Goal: Navigation & Orientation: Find specific page/section

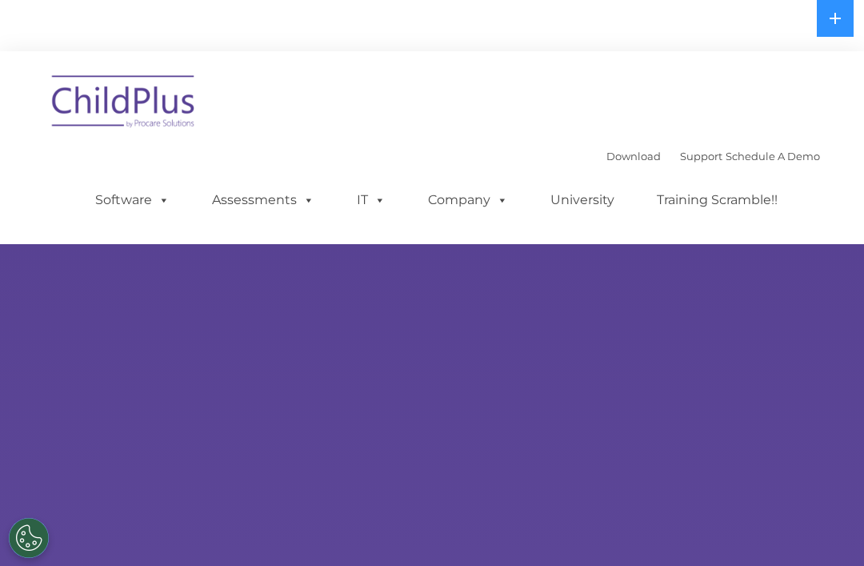
select select "MEDIUM"
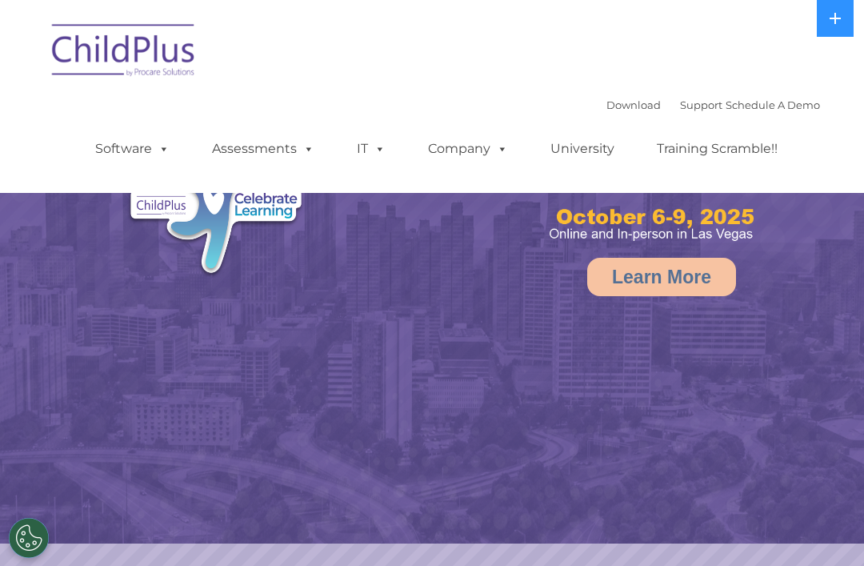
select select "MEDIUM"
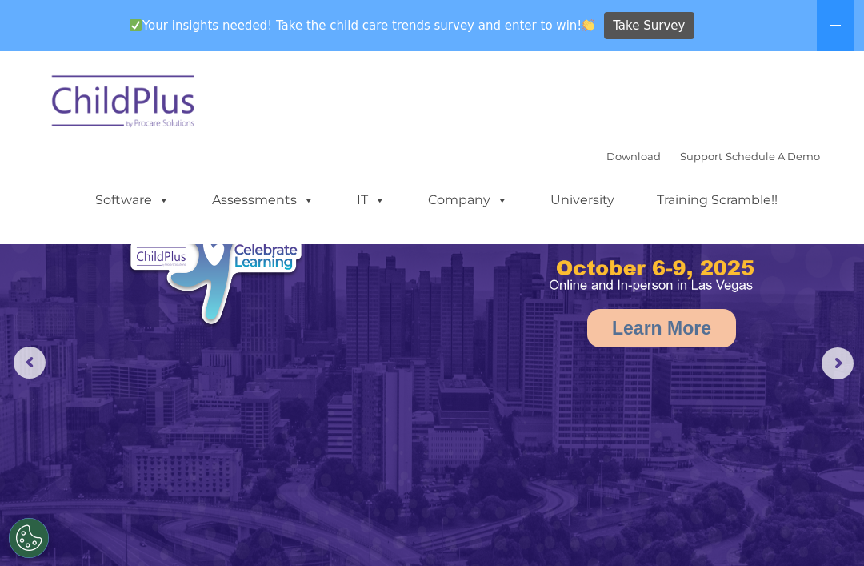
click at [835, 26] on icon at bounding box center [835, 26] width 11 height 2
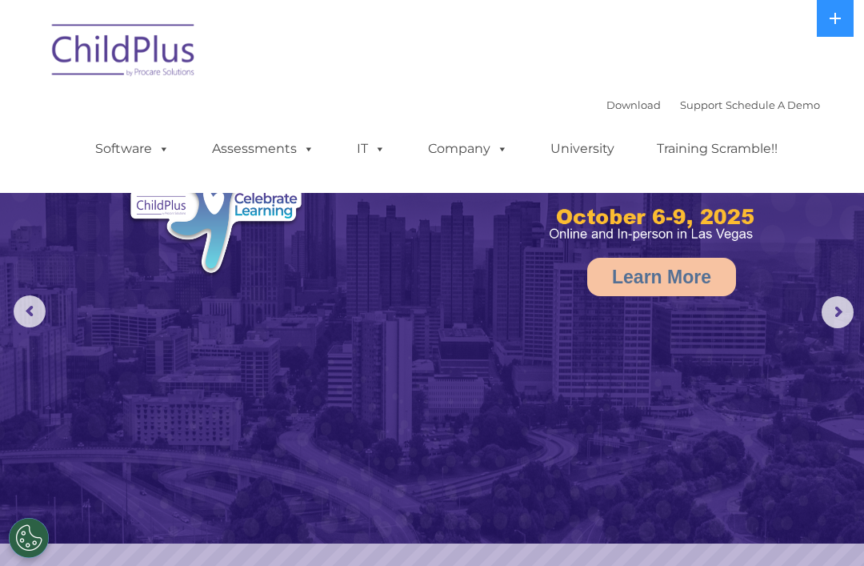
click at [828, 18] on button at bounding box center [835, 18] width 37 height 37
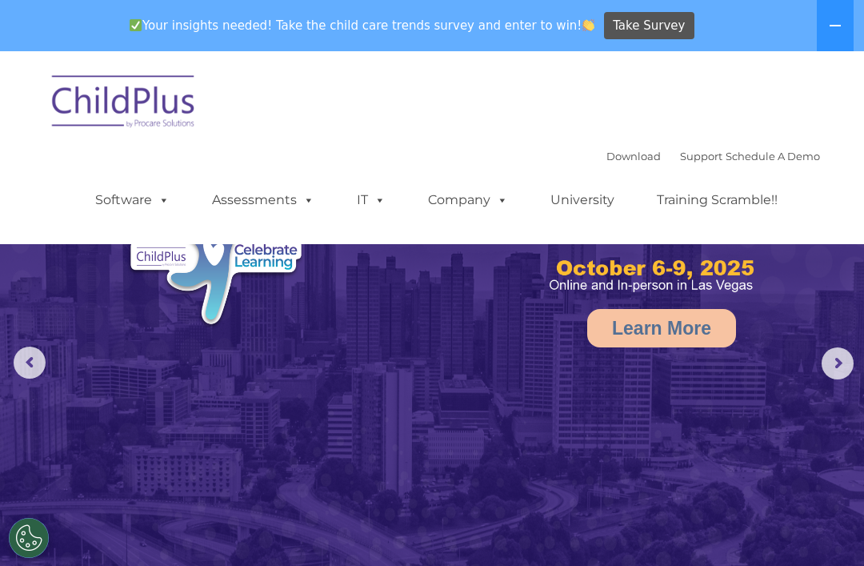
click at [839, 16] on button at bounding box center [835, 25] width 37 height 51
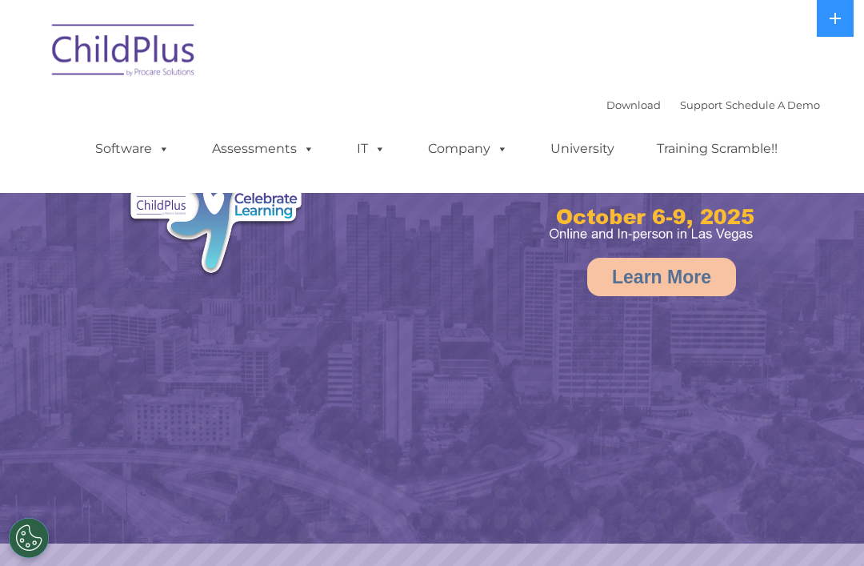
select select "MEDIUM"
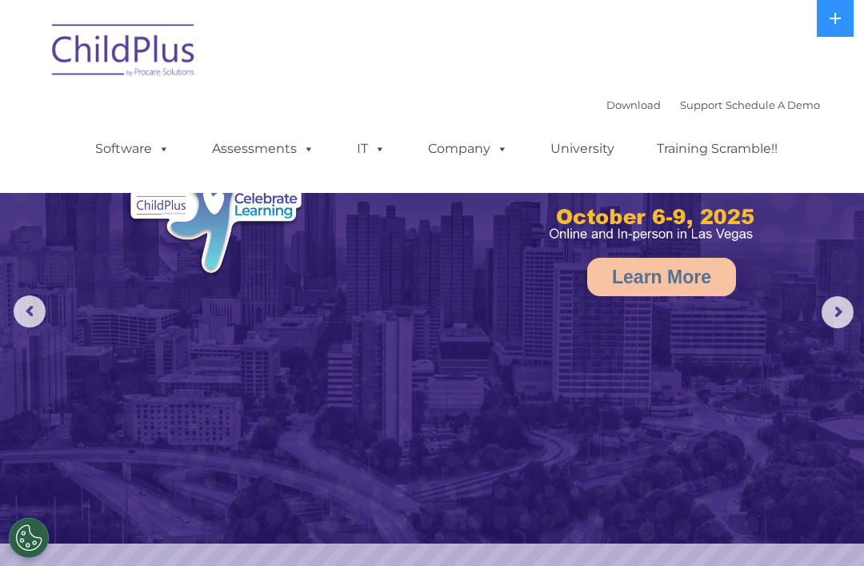
click at [300, 150] on span at bounding box center [306, 148] width 18 height 15
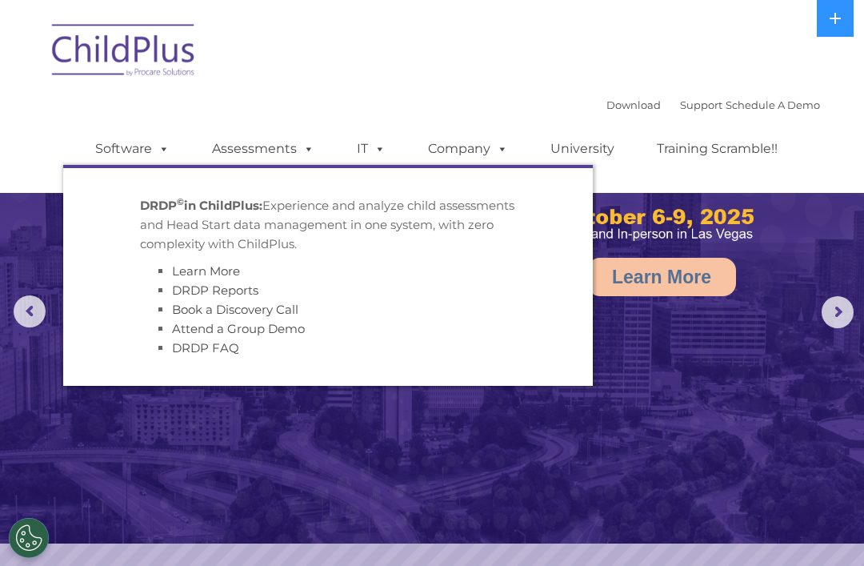
click at [163, 154] on span at bounding box center [161, 148] width 18 height 15
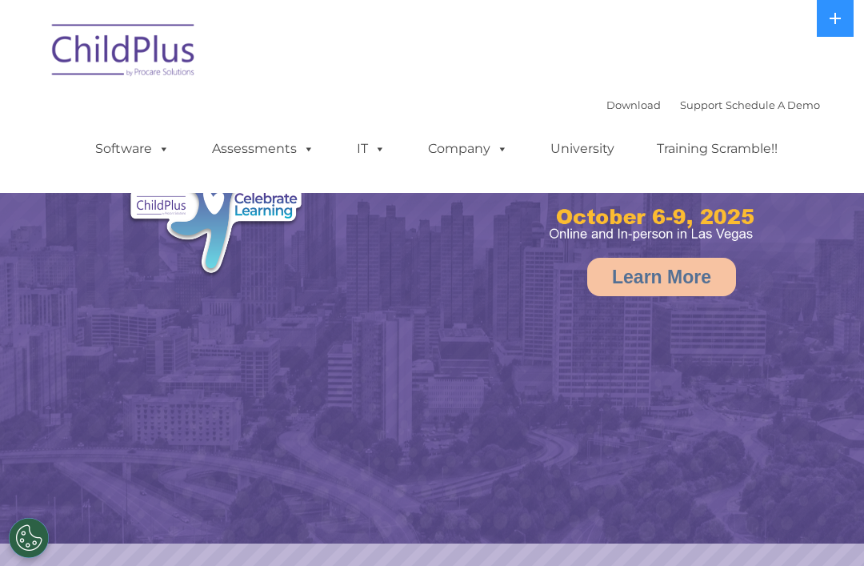
select select "MEDIUM"
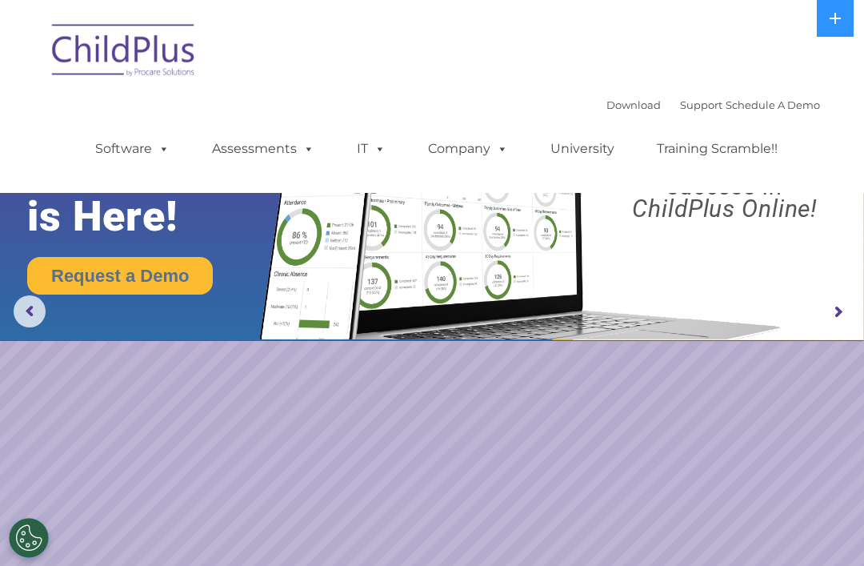
click at [144, 57] on img at bounding box center [124, 53] width 160 height 80
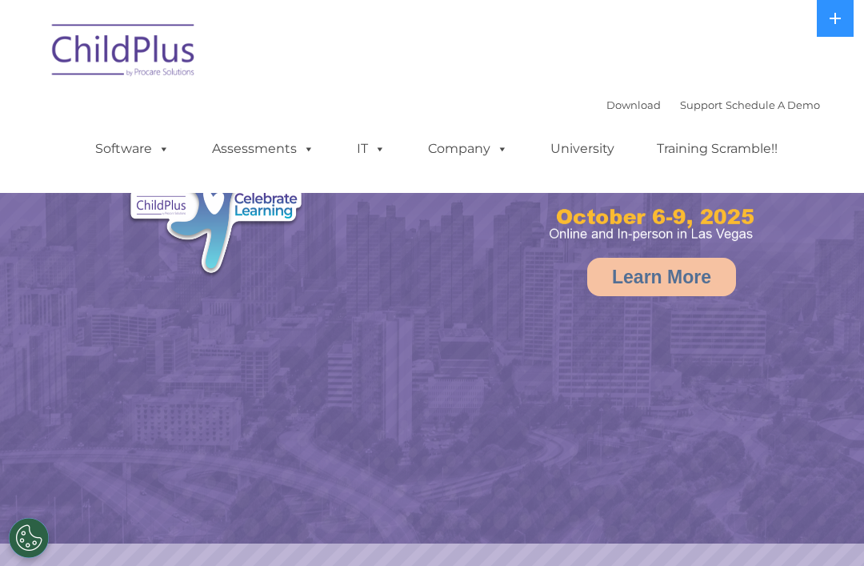
select select "MEDIUM"
click at [479, 144] on link "Company" at bounding box center [468, 149] width 112 height 32
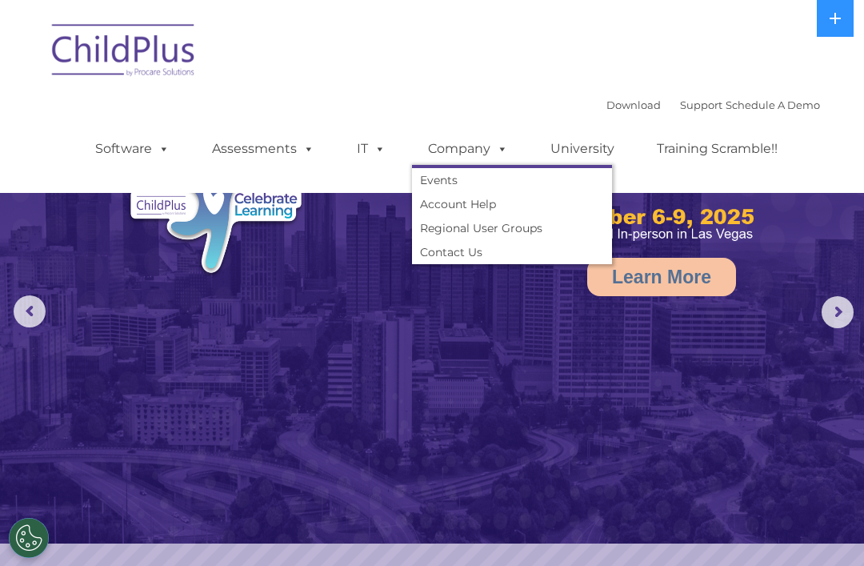
click at [302, 141] on span at bounding box center [306, 148] width 18 height 15
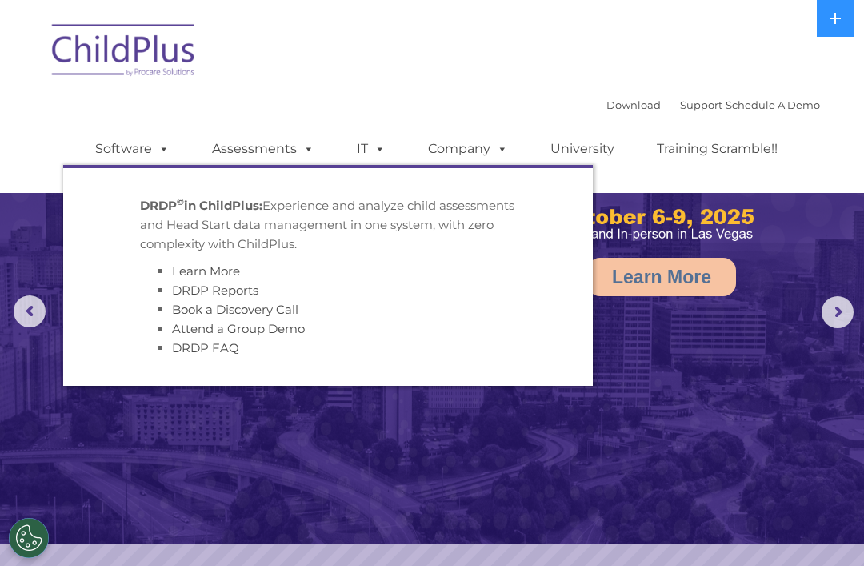
click at [148, 154] on link "Software" at bounding box center [132, 149] width 106 height 32
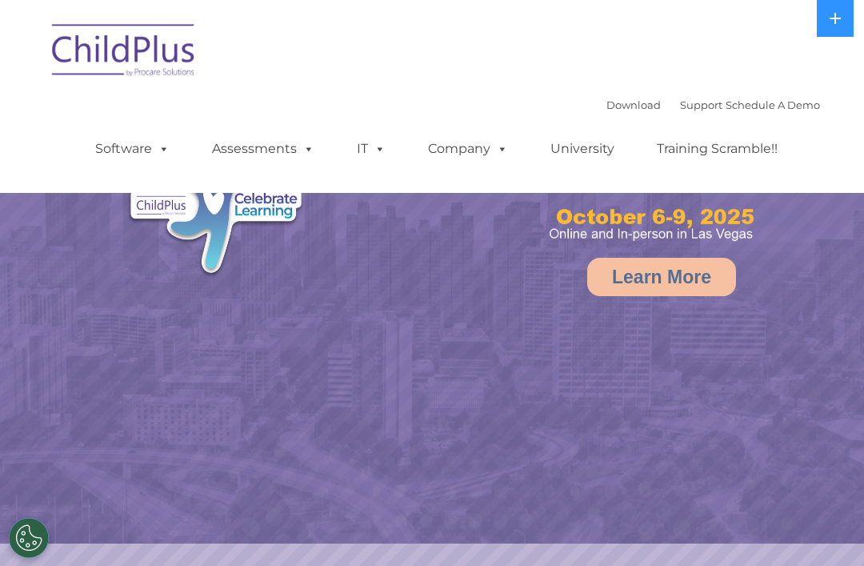
select select "MEDIUM"
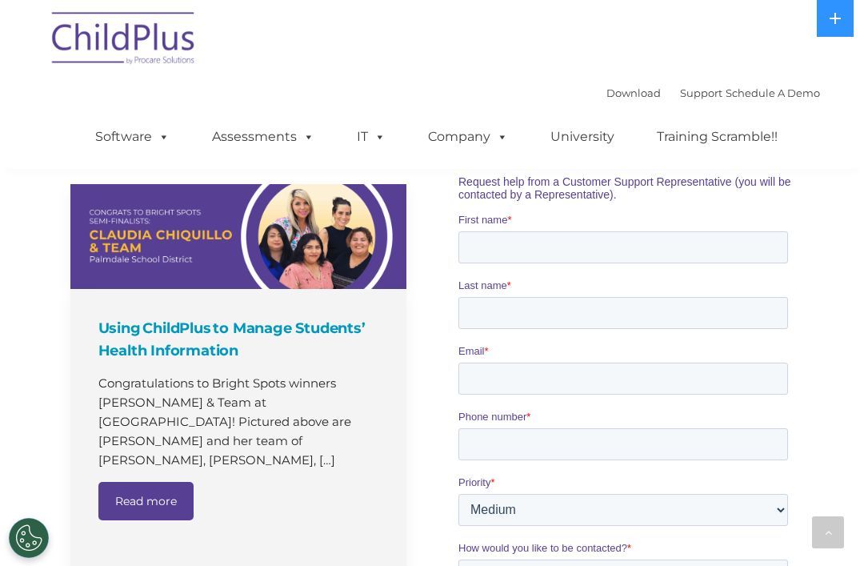
scroll to position [1184, 0]
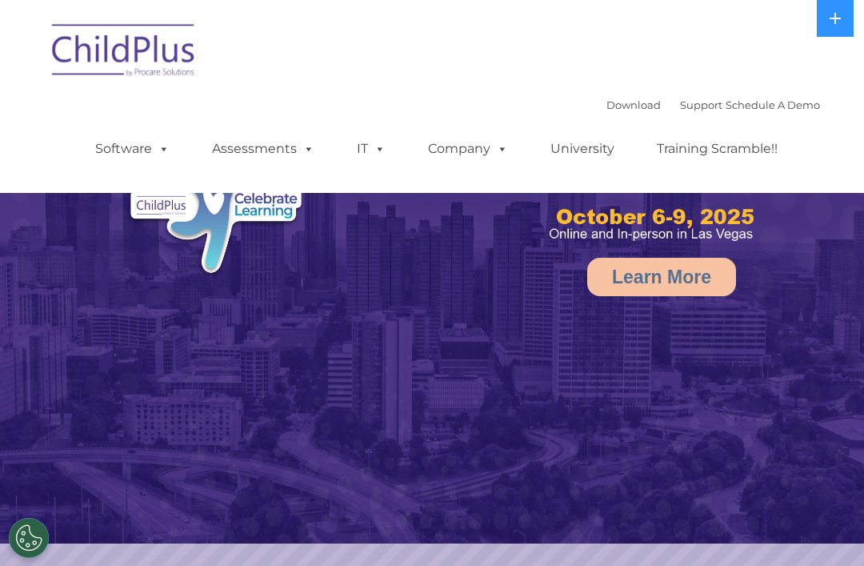
select select "MEDIUM"
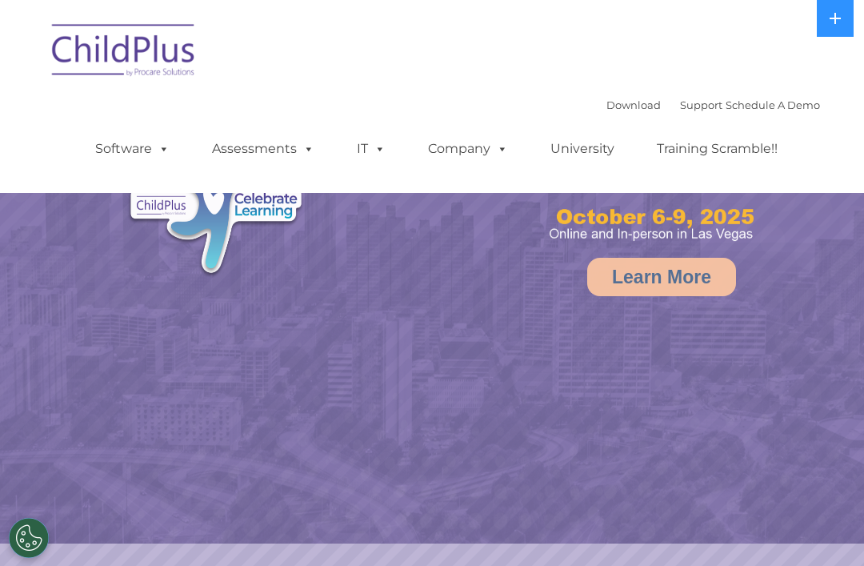
select select "MEDIUM"
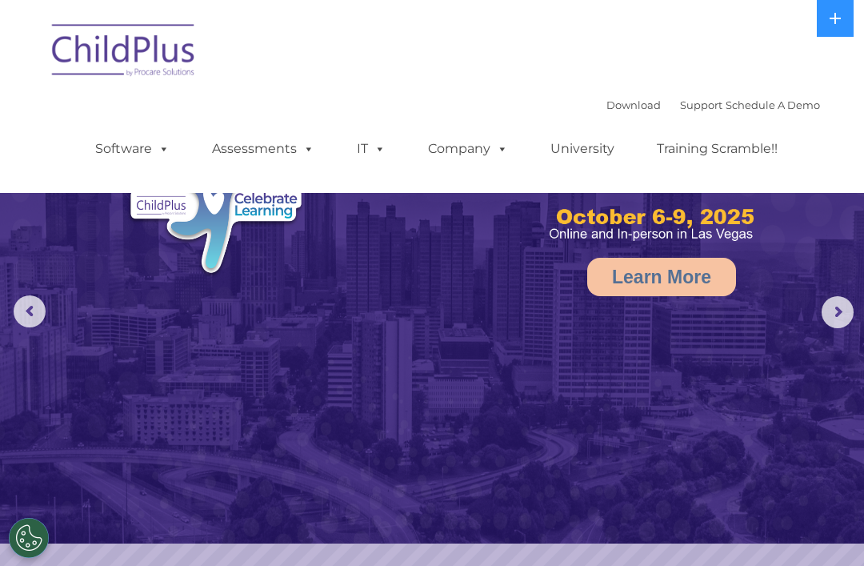
click at [117, 157] on link "Software" at bounding box center [132, 149] width 106 height 32
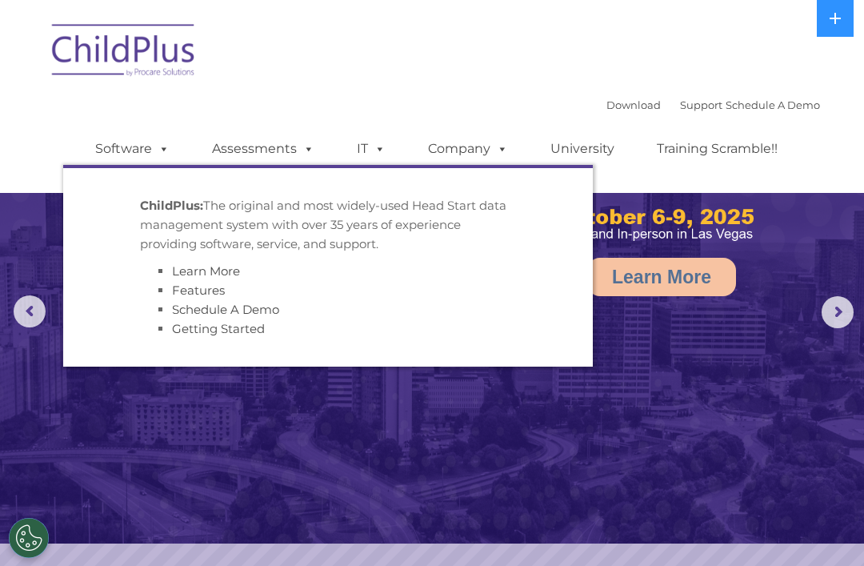
click at [831, 440] on img at bounding box center [432, 271] width 864 height 543
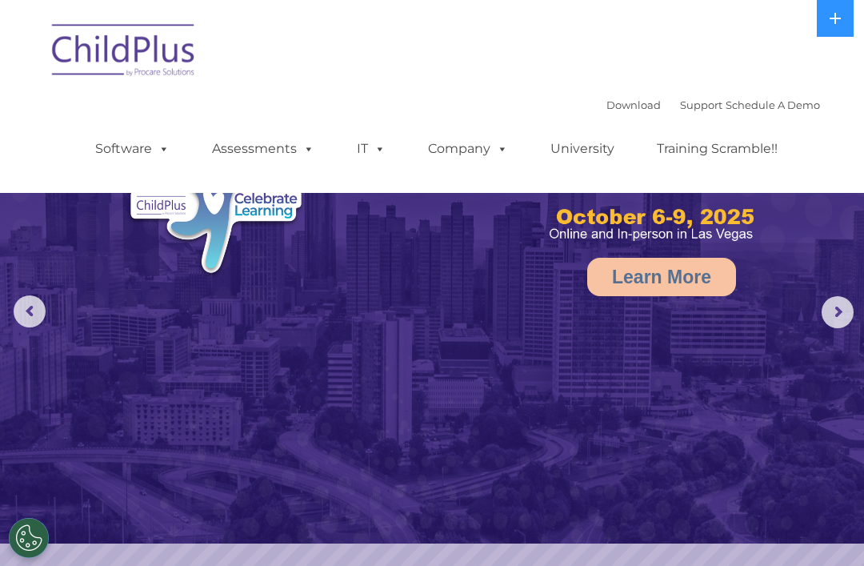
click at [626, 106] on link "Download" at bounding box center [633, 104] width 54 height 13
